Goal: Task Accomplishment & Management: Manage account settings

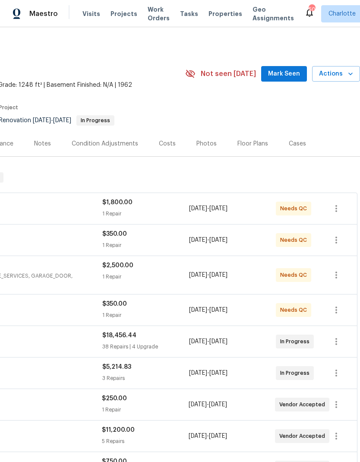
scroll to position [0, 128]
click at [288, 78] on span "Mark Seen" at bounding box center [284, 74] width 32 height 11
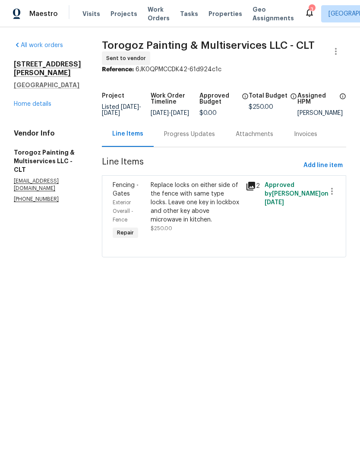
click at [210, 137] on div "Progress Updates" at bounding box center [189, 134] width 51 height 9
